Goal: Task Accomplishment & Management: Manage account settings

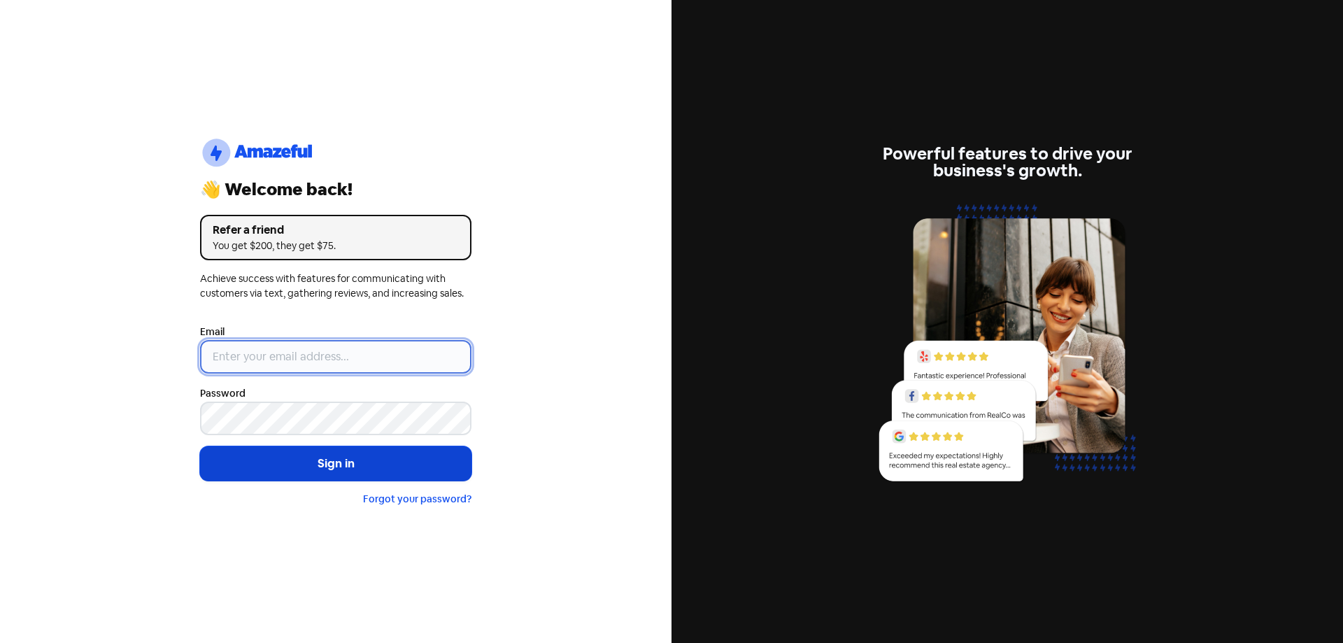
type input "[EMAIL_ADDRESS][DOMAIN_NAME]"
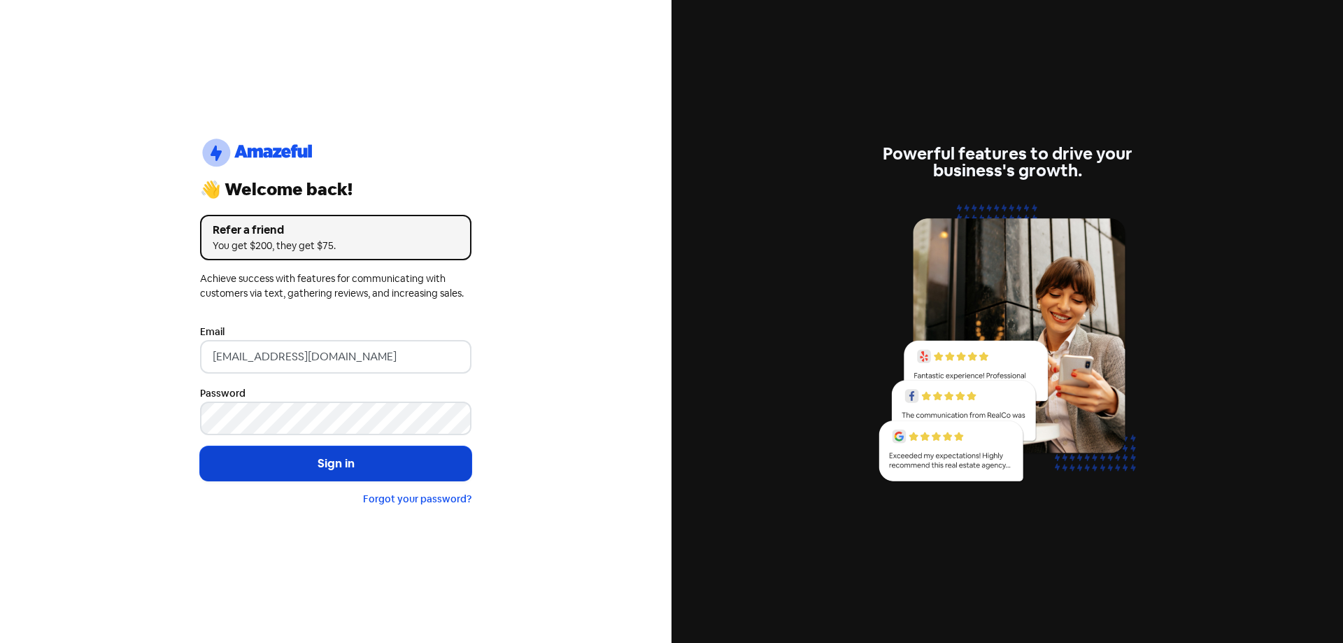
click at [303, 471] on button "Sign in" at bounding box center [335, 463] width 271 height 35
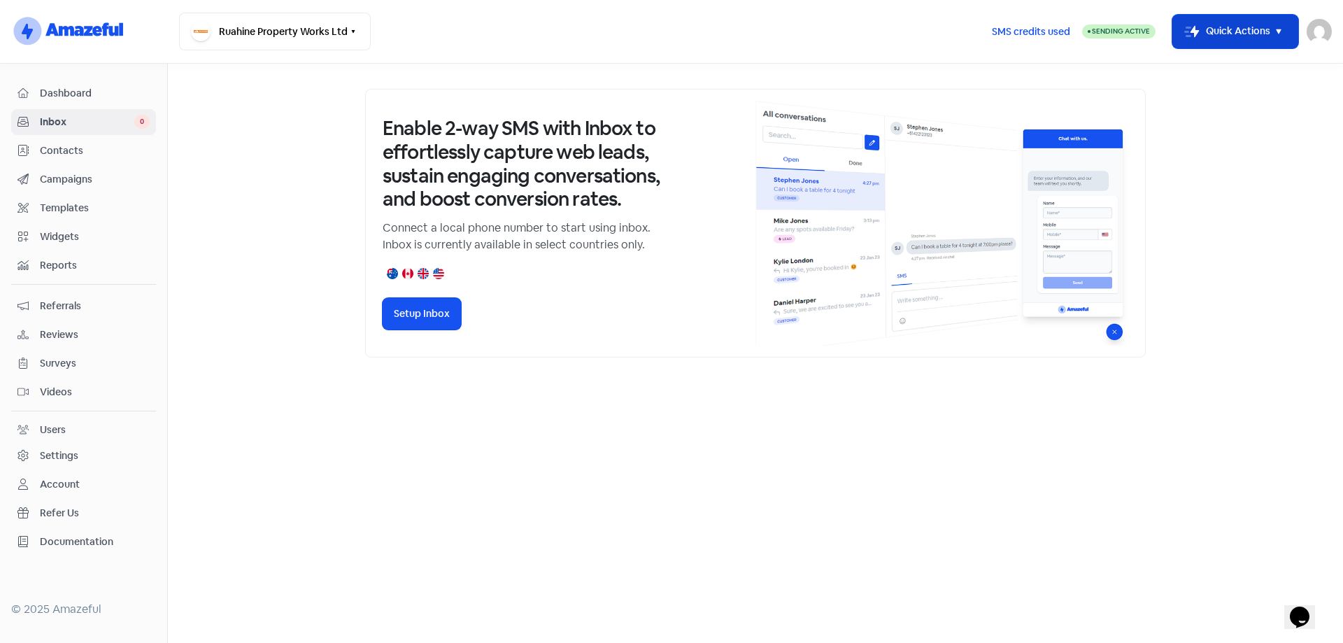
click at [1259, 29] on button "Icon For Thunder-move Quick Actions" at bounding box center [1235, 32] width 126 height 34
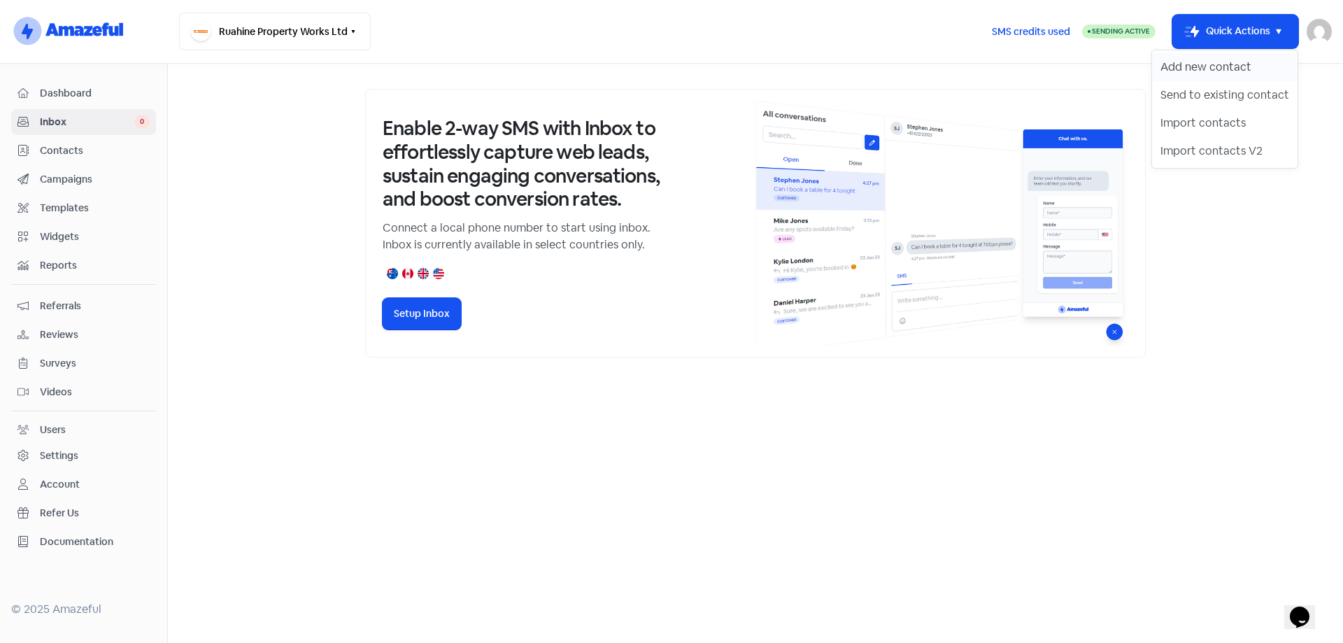
click at [1241, 58] on button "Add new contact" at bounding box center [1224, 67] width 145 height 28
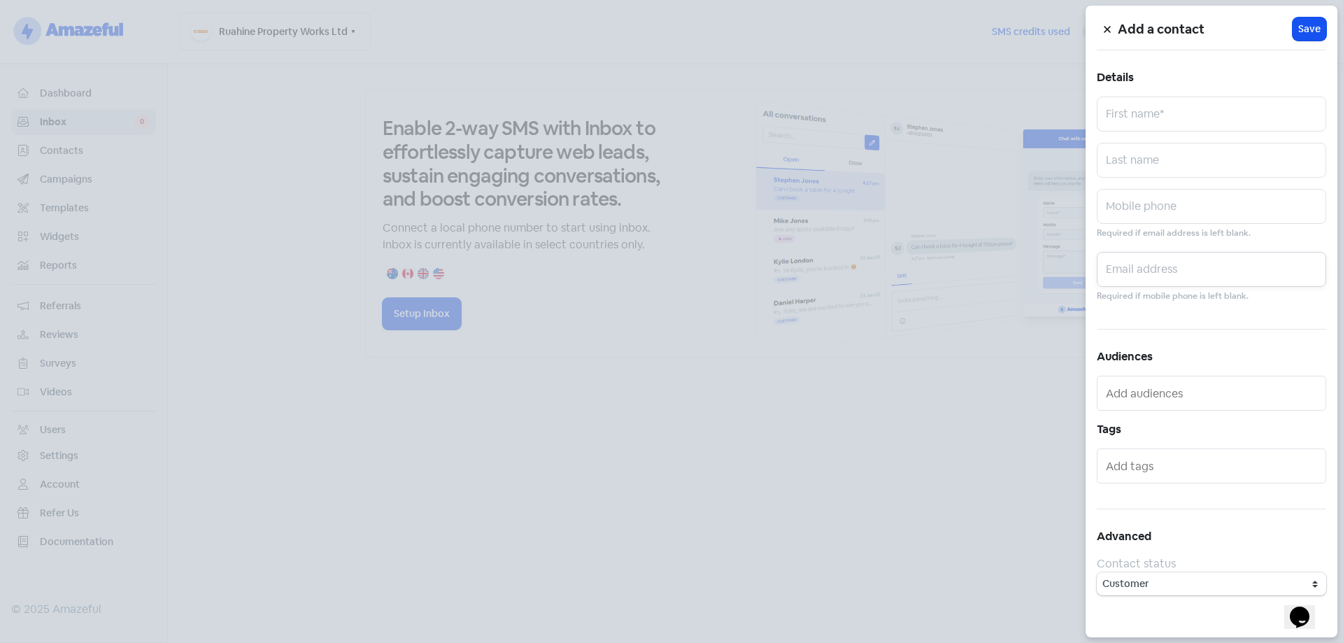
click at [1132, 269] on input "text" at bounding box center [1211, 269] width 229 height 35
drag, startPoint x: 68, startPoint y: 177, endPoint x: 82, endPoint y: 173, distance: 14.4
click at [68, 177] on div at bounding box center [671, 321] width 1343 height 643
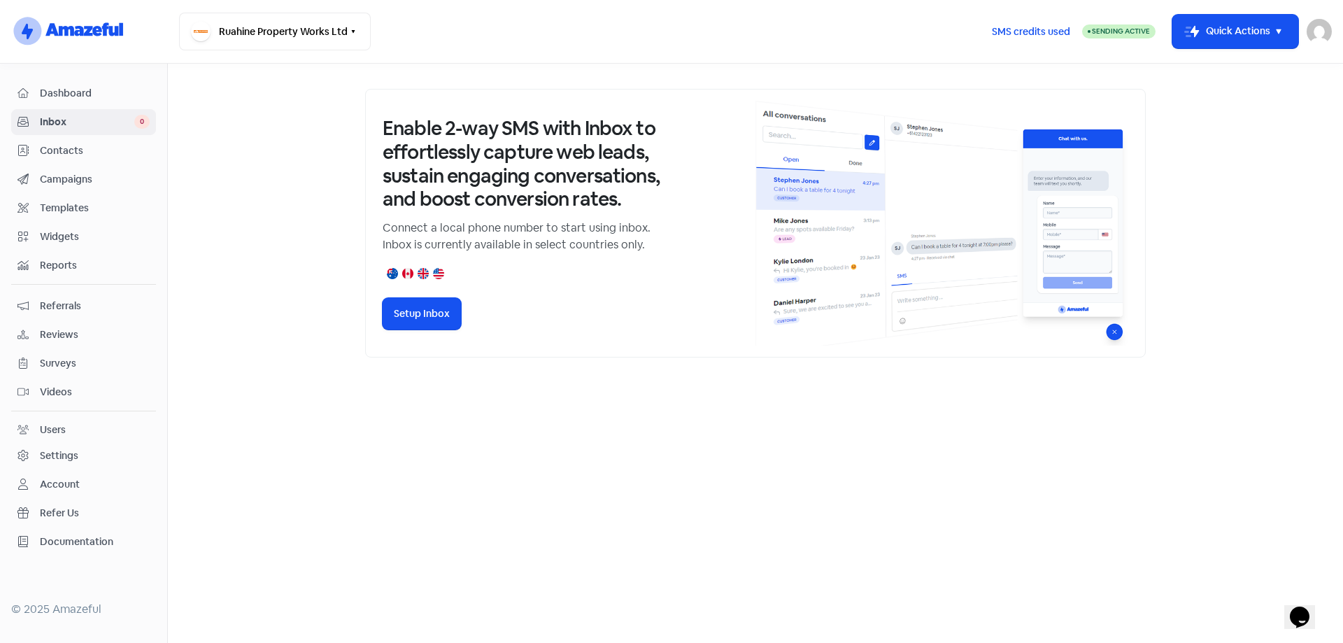
click at [66, 155] on span "Contacts" at bounding box center [95, 150] width 110 height 15
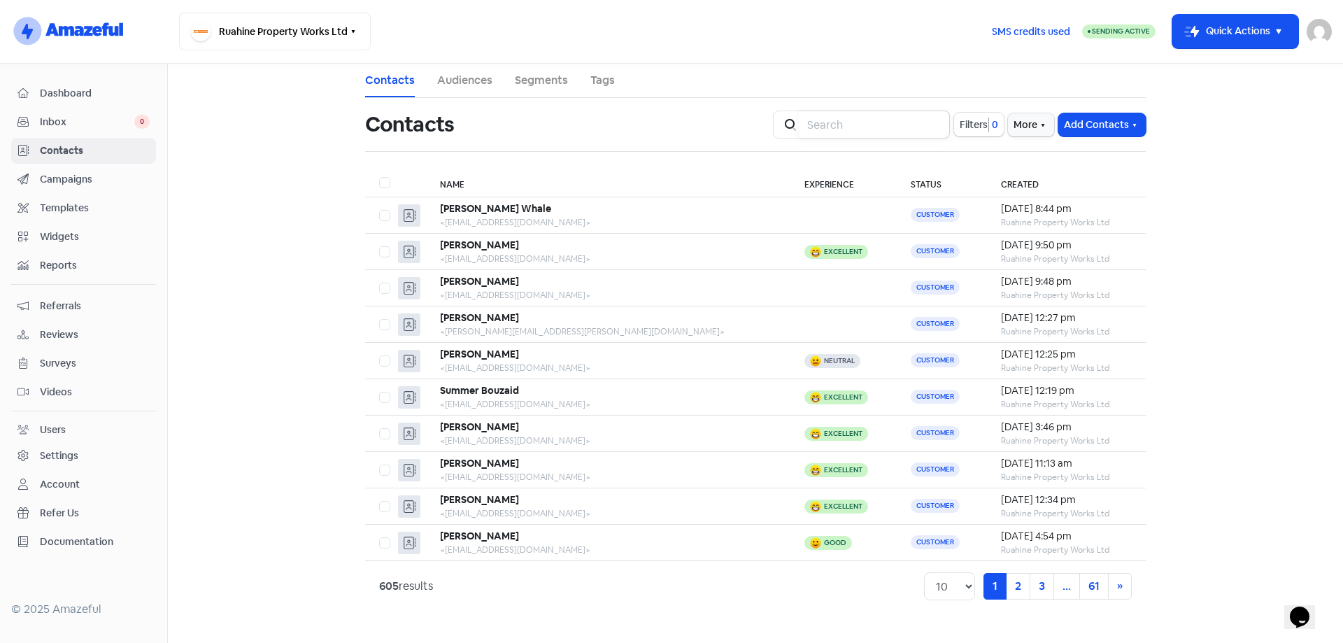
click at [849, 110] on input "search" at bounding box center [874, 124] width 151 height 28
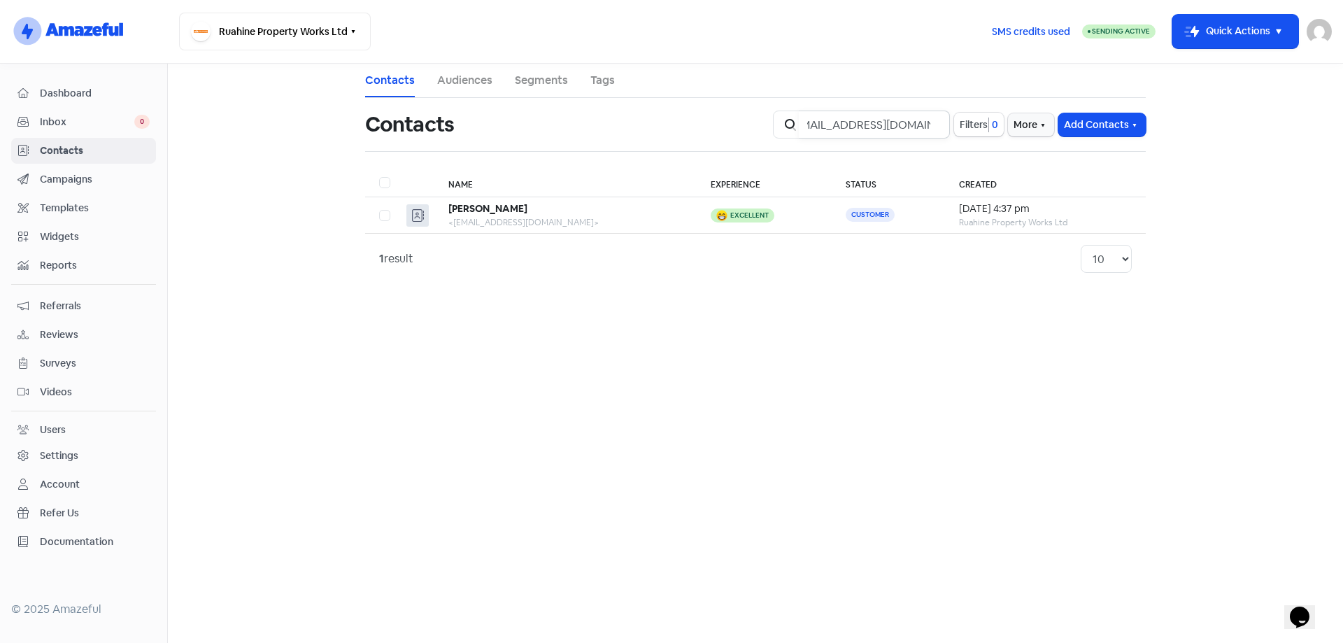
type input "[EMAIL_ADDRESS][DOMAIN_NAME]"
